Goal: Check status: Check status

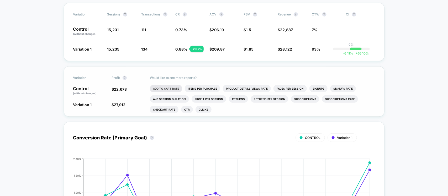
scroll to position [33, 0]
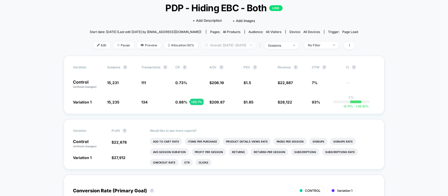
click at [236, 45] on span "Overall: [DATE] - [DATE]" at bounding box center [228, 45] width 55 height 7
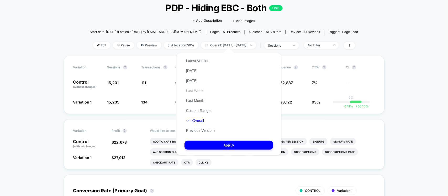
click at [196, 90] on button "Last Week" at bounding box center [194, 90] width 20 height 5
click at [201, 109] on button "Custom Range" at bounding box center [198, 110] width 28 height 5
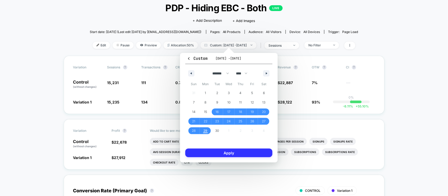
click at [215, 152] on button "Apply" at bounding box center [228, 153] width 87 height 9
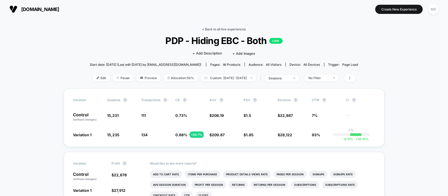
click at [225, 28] on link "< Back to all live experiences" at bounding box center [224, 29] width 44 height 4
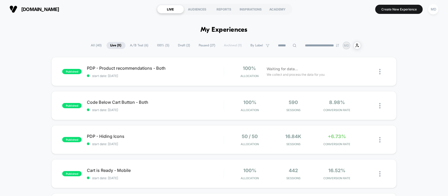
click at [139, 45] on span "A/B Test ( 6 )" at bounding box center [139, 45] width 26 height 7
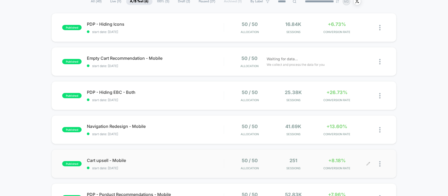
scroll to position [33, 0]
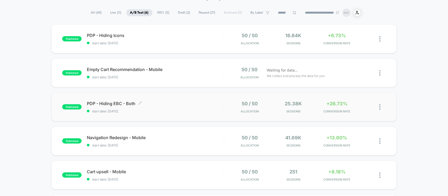
click at [197, 105] on span "PDP - Hiding EBC - Both Click to edit experience details" at bounding box center [155, 103] width 137 height 5
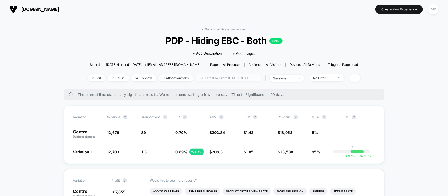
click at [232, 75] on span "Latest Version: [DATE] - [DATE]" at bounding box center [229, 77] width 66 height 7
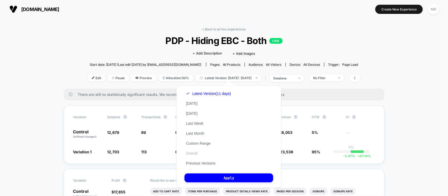
click at [195, 153] on button "Overall" at bounding box center [191, 153] width 15 height 5
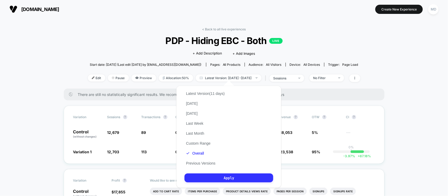
click at [222, 176] on button "Apply" at bounding box center [228, 178] width 89 height 9
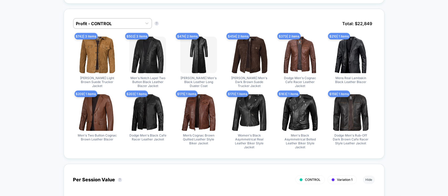
scroll to position [459, 0]
